Goal: Task Accomplishment & Management: Complete application form

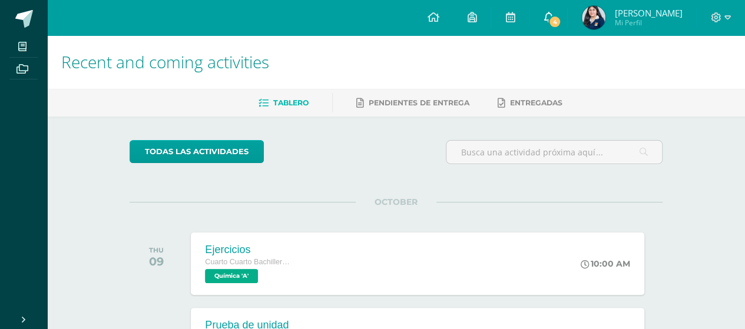
click at [561, 24] on span "4" at bounding box center [554, 21] width 13 height 13
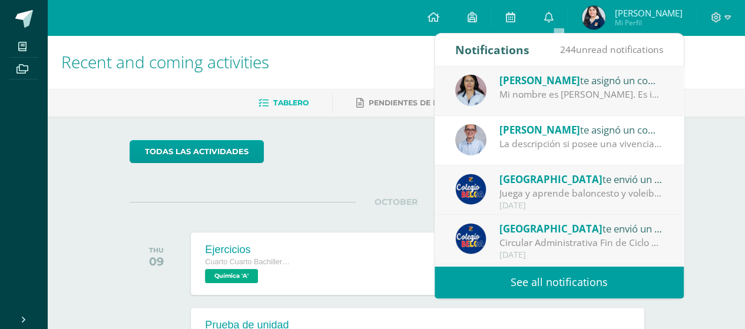
click at [572, 97] on div "Mi nombre es [PERSON_NAME]. Es importante que en una secuencia histórica se ano…" at bounding box center [581, 95] width 164 height 14
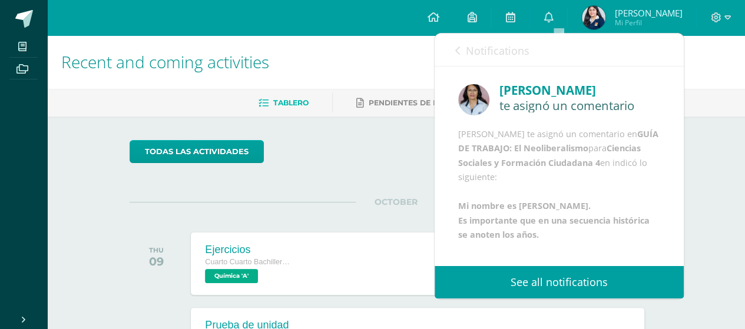
click at [457, 58] on link "Notifications" at bounding box center [492, 51] width 74 height 34
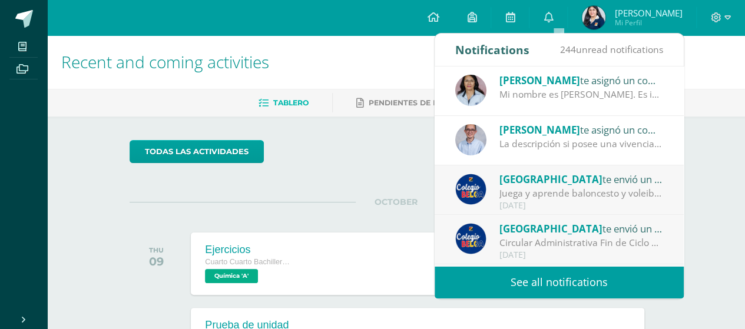
click at [615, 142] on div "La descripción si posee una vivencia corporal y emocional del amor, pero no mue…" at bounding box center [581, 144] width 164 height 14
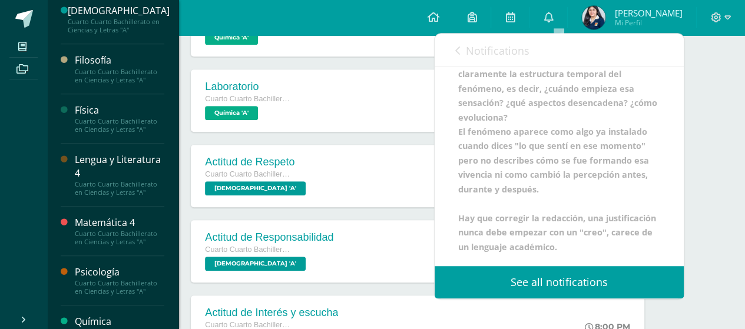
scroll to position [392, 0]
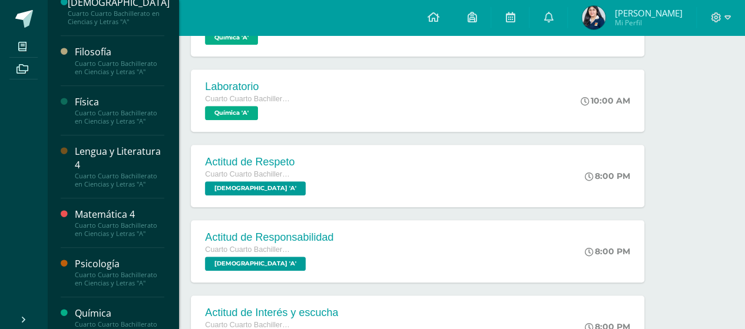
click at [106, 59] on div "Filosofía" at bounding box center [119, 52] width 89 height 14
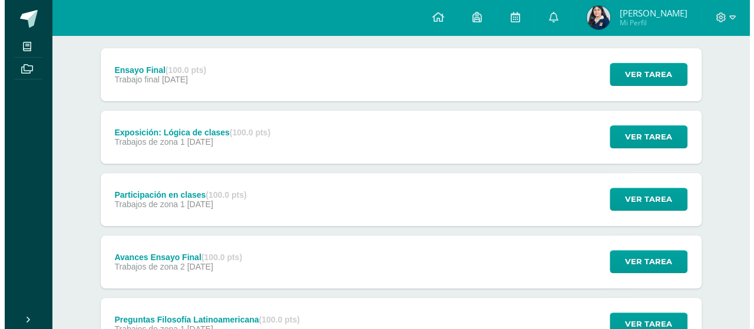
scroll to position [157, 0]
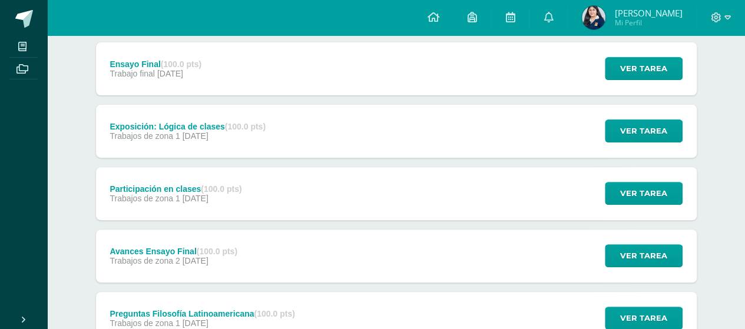
click at [284, 62] on div "Ensayo Final (100.0 pts) Trabajo final 10 de October Ver tarea Ensayo Final Fil…" at bounding box center [396, 68] width 601 height 53
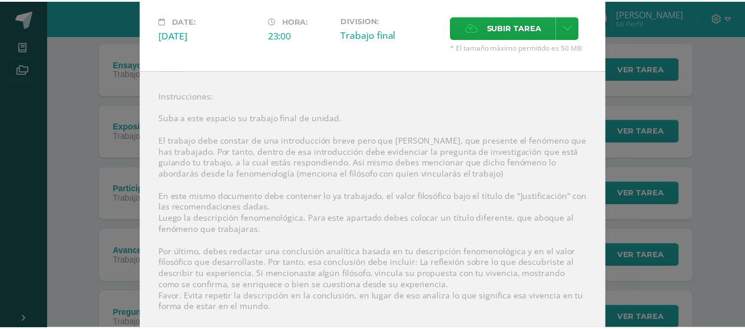
scroll to position [9, 0]
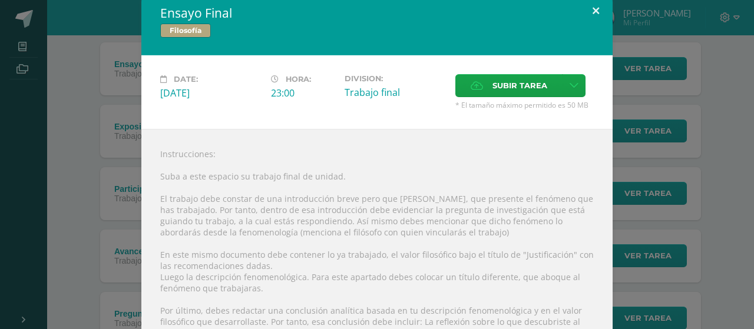
click at [586, 9] on button at bounding box center [596, 11] width 34 height 40
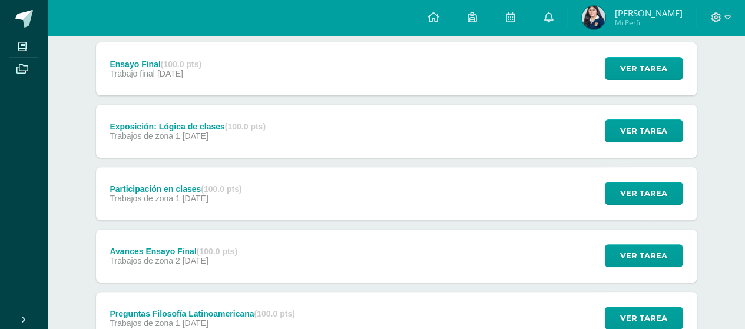
click at [328, 118] on div "Exposición: Lógica de clases (100.0 pts) Trabajos de zona 1 06 de October Ver t…" at bounding box center [396, 131] width 601 height 53
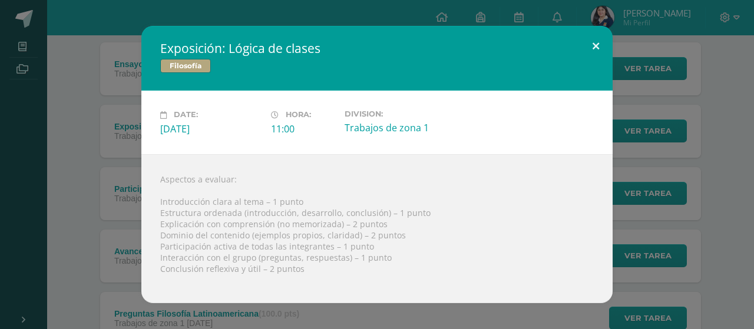
click at [594, 37] on button at bounding box center [596, 46] width 34 height 40
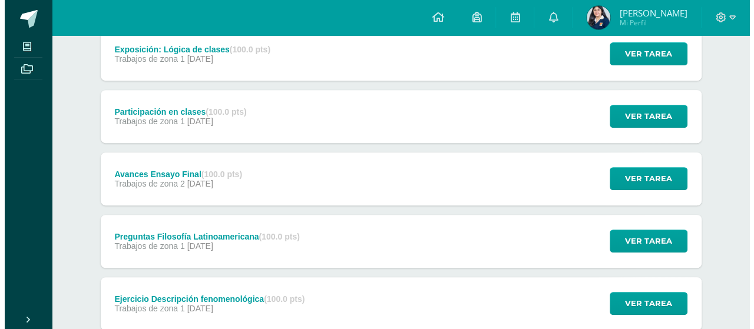
scroll to position [236, 0]
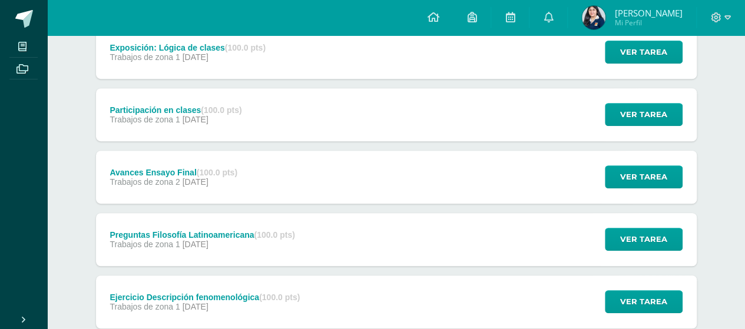
click at [273, 174] on div "Avances Ensayo Final (100.0 pts) Trabajos de zona 2 29 de September Ver tarea A…" at bounding box center [396, 177] width 601 height 53
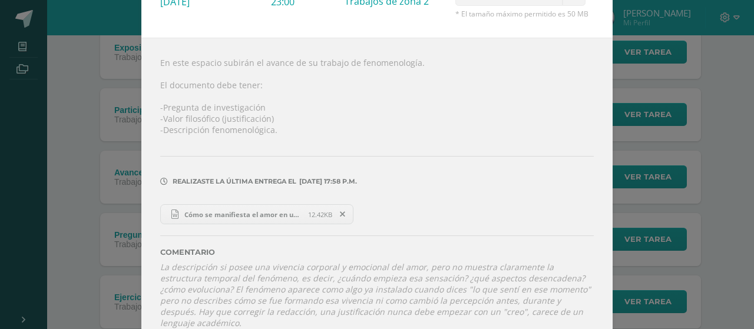
scroll to position [104, 0]
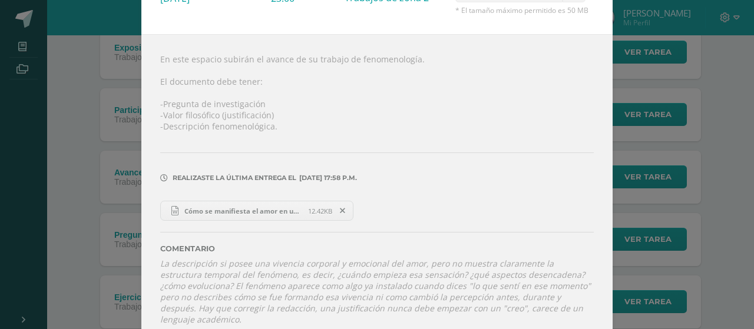
click at [245, 201] on link "Cómo se manifiesta el amor en una mujer. Avances, 26 de septiembre.docx 12.42KB" at bounding box center [256, 211] width 193 height 20
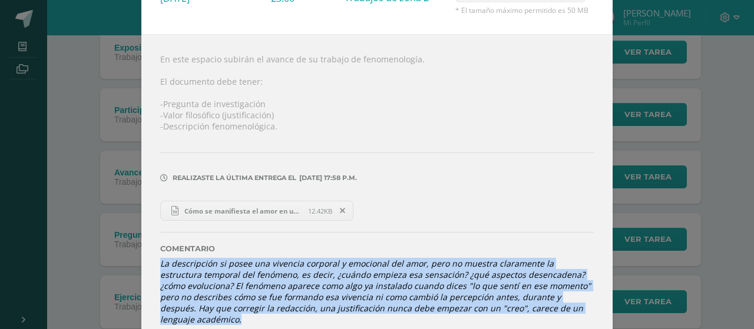
drag, startPoint x: 160, startPoint y: 258, endPoint x: 609, endPoint y: 307, distance: 451.8
click at [609, 307] on div "Avances Ensayo Final Filosofía Date: Monday 29 de September Hora: 23:00 Divisio…" at bounding box center [377, 120] width 744 height 449
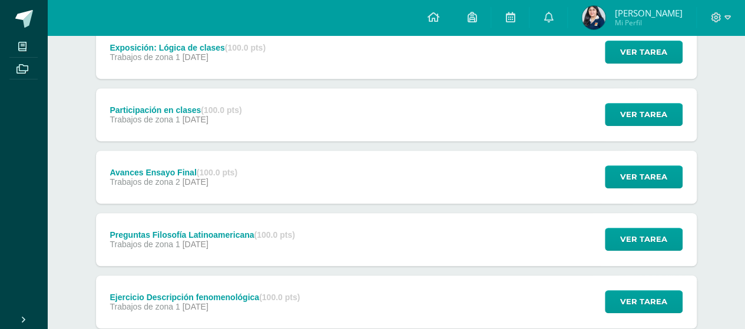
drag, startPoint x: 517, startPoint y: 277, endPoint x: 419, endPoint y: 227, distance: 109.8
click at [419, 227] on div "Preguntas Filosofía Latinoamericana (100.0 pts) Trabajos de zona 1 22 de Septem…" at bounding box center [396, 239] width 601 height 53
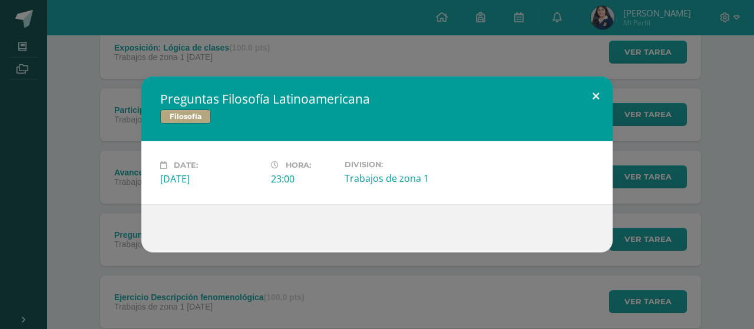
click at [609, 91] on button at bounding box center [596, 97] width 34 height 40
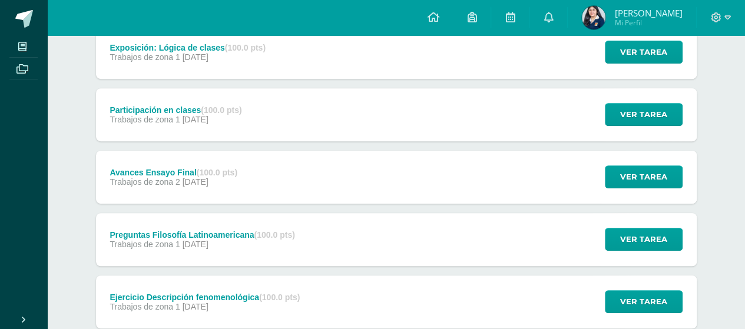
click at [283, 160] on div "Avances Ensayo Final (100.0 pts) Trabajos de zona 2 29 de September Ver tarea A…" at bounding box center [396, 177] width 601 height 53
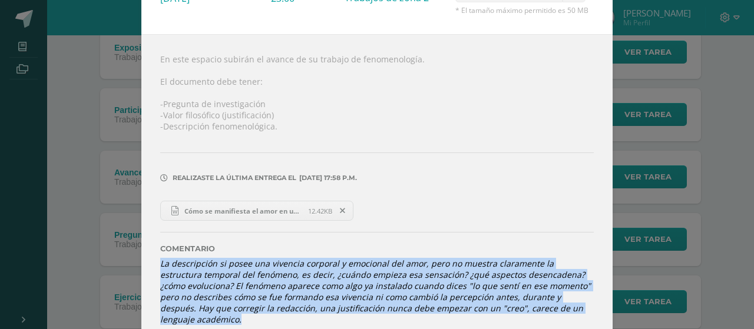
drag, startPoint x: 157, startPoint y: 257, endPoint x: 595, endPoint y: 323, distance: 443.5
click at [595, 323] on div "En este espacio subirán el avance de su trabajo de fenomenología. El documento …" at bounding box center [376, 189] width 471 height 310
copy icon "La descripción si posee una vivencia corporal y emocional del amor, pero no mue…"
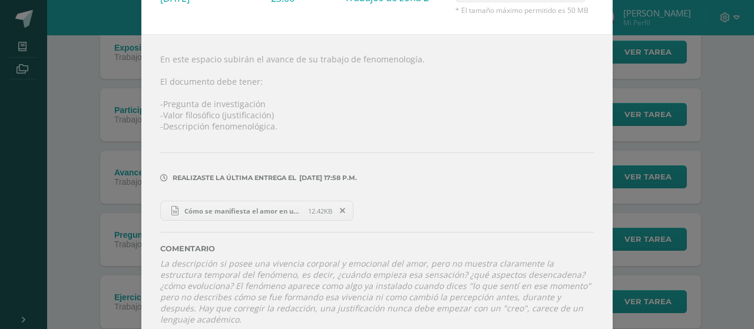
click at [704, 174] on div "Avances Ensayo Final Filosofía Date: Monday 29 de September Hora: 23:00 Divisio…" at bounding box center [377, 120] width 744 height 449
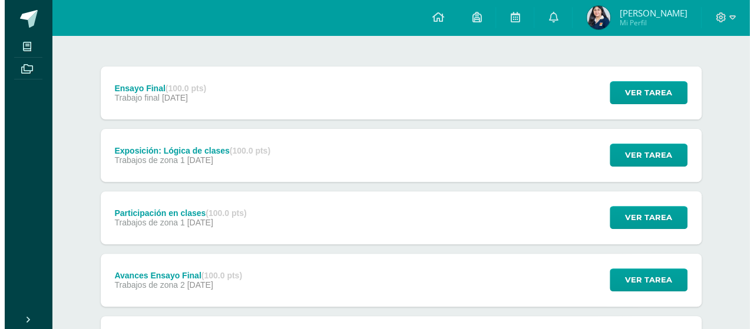
scroll to position [0, 0]
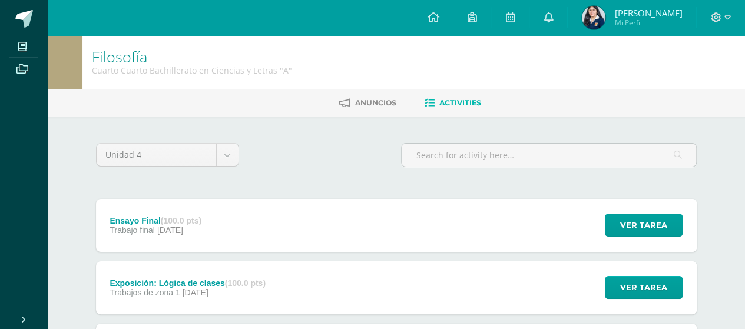
click at [183, 233] on span "10 de October" at bounding box center [170, 229] width 26 height 9
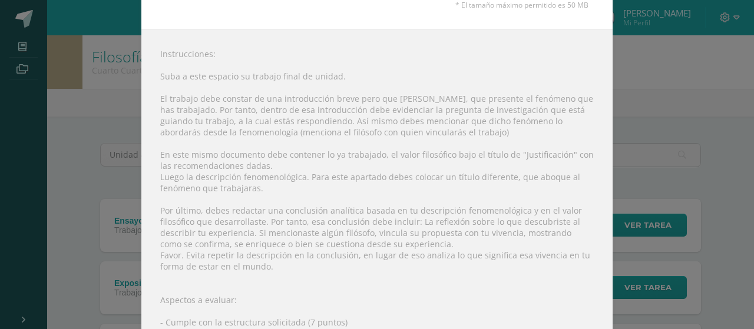
scroll to position [157, 0]
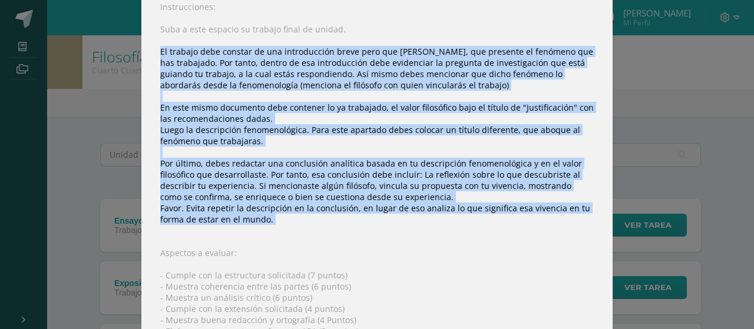
drag, startPoint x: 156, startPoint y: 48, endPoint x: 344, endPoint y: 223, distance: 257.4
click at [344, 223] on div "Instrucciones: Suba a este espacio su trabajo final de unidad. El trabajo debe …" at bounding box center [376, 203] width 471 height 443
copy div "El trabajo debe constar de una introducción breve pero que clara, que presente …"
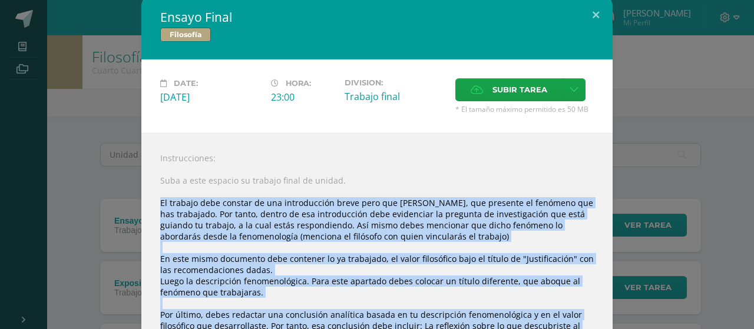
scroll to position [0, 0]
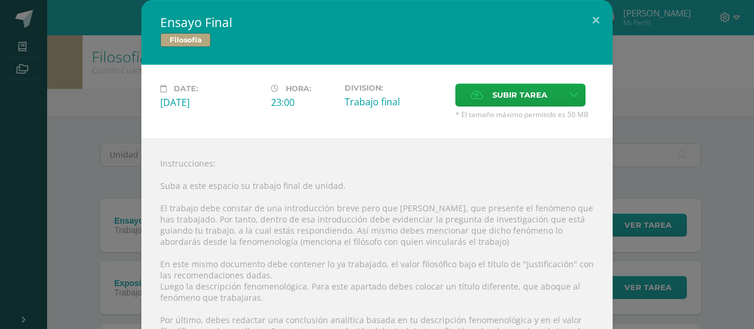
scroll to position [78, 0]
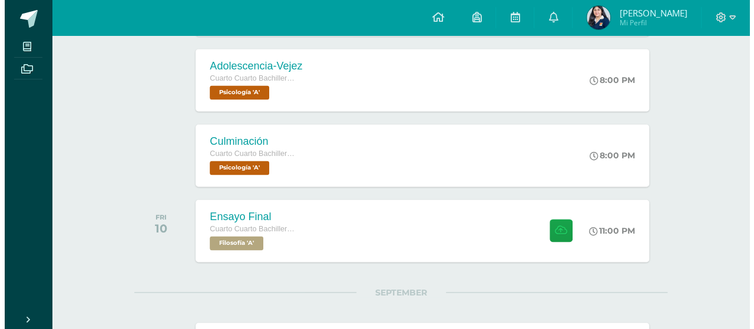
scroll to position [863, 0]
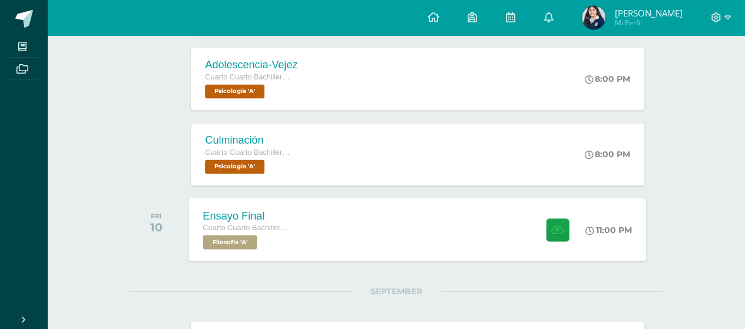
click at [446, 222] on div "Ensayo Final Cuarto Cuarto Bachillerato en Ciencias y Letras Filosofía 'A' 11:0…" at bounding box center [417, 229] width 457 height 63
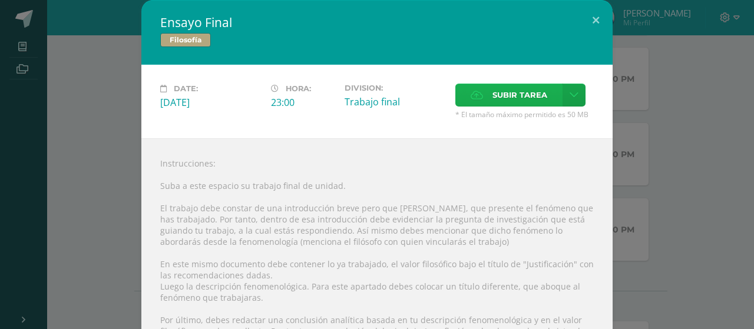
click at [530, 86] on span "Subir tarea" at bounding box center [519, 95] width 55 height 22
click at [0, 0] on input "Subir tarea" at bounding box center [0, 0] width 0 height 0
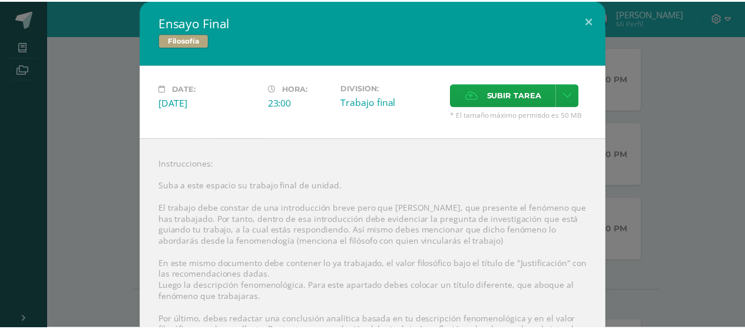
scroll to position [0, 0]
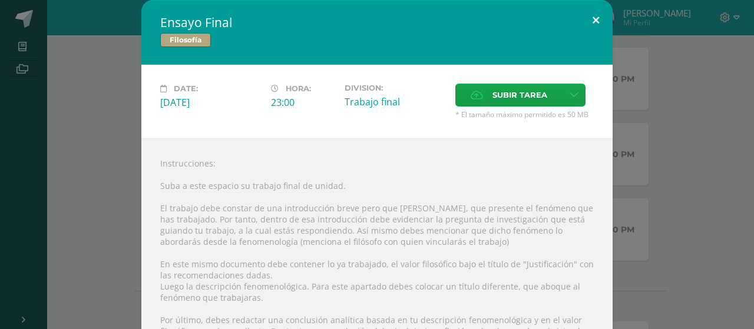
click at [597, 14] on button at bounding box center [596, 20] width 34 height 40
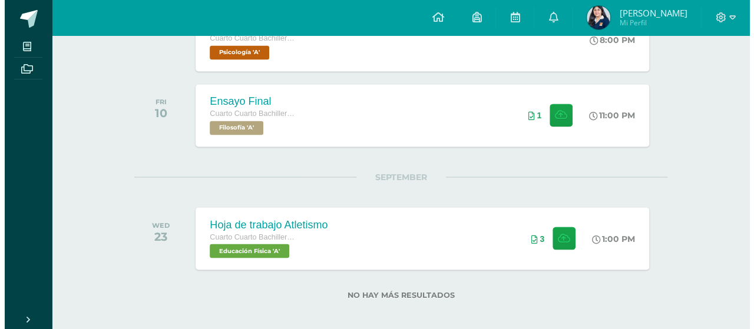
scroll to position [984, 0]
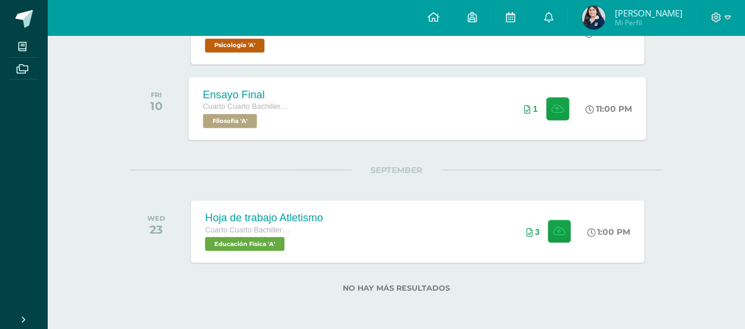
click at [396, 112] on div "Ensayo Final Cuarto Cuarto Bachillerato en Ciencias y Letras Filosofía 'A' 11:0…" at bounding box center [417, 108] width 457 height 63
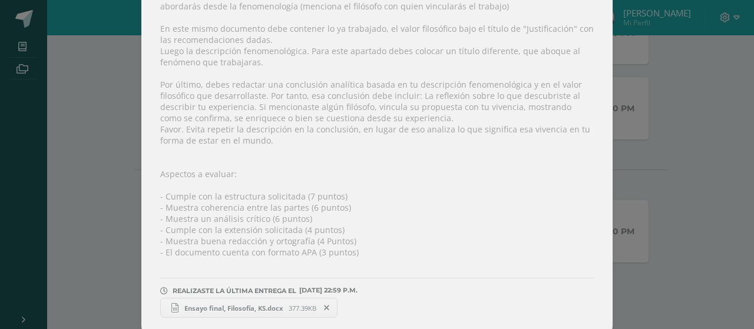
scroll to position [0, 0]
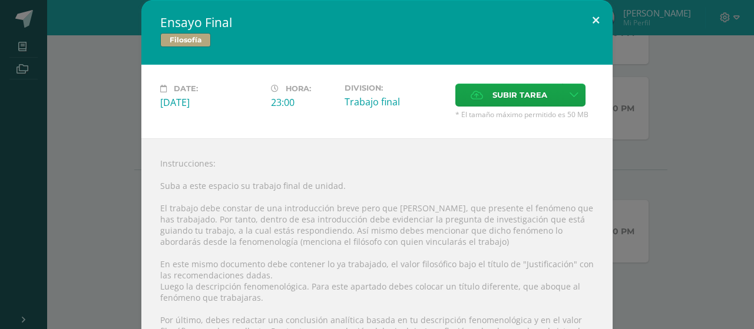
click at [597, 14] on button at bounding box center [596, 20] width 34 height 40
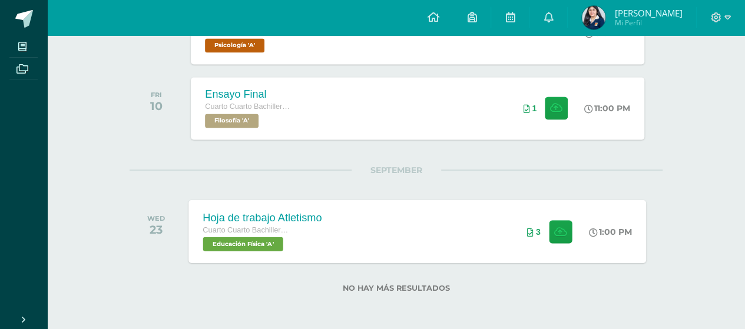
click at [440, 217] on div "Hoja de trabajo Atletismo Cuarto Cuarto Bachillerato en Ciencias y Letras Educa…" at bounding box center [417, 231] width 457 height 63
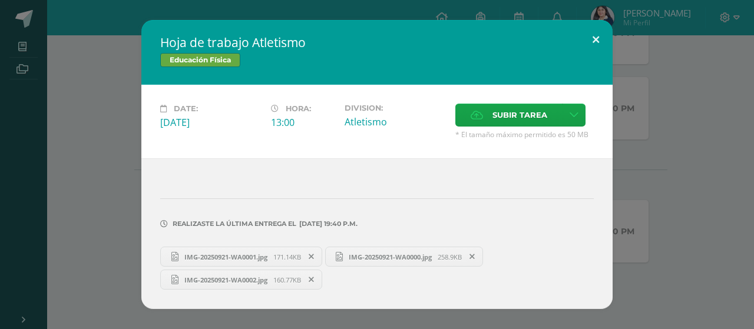
click at [599, 31] on button at bounding box center [596, 40] width 34 height 40
